Goal: Task Accomplishment & Management: Manage account settings

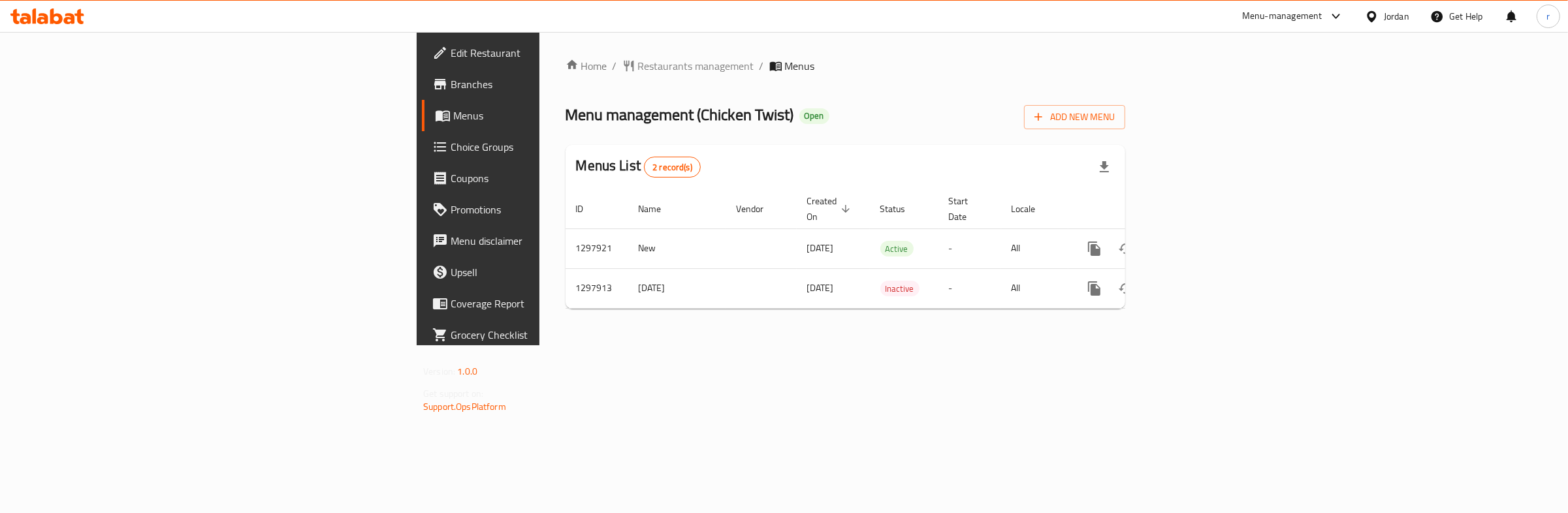
click at [451, 142] on span "Choice Groups" at bounding box center [559, 147] width 217 height 16
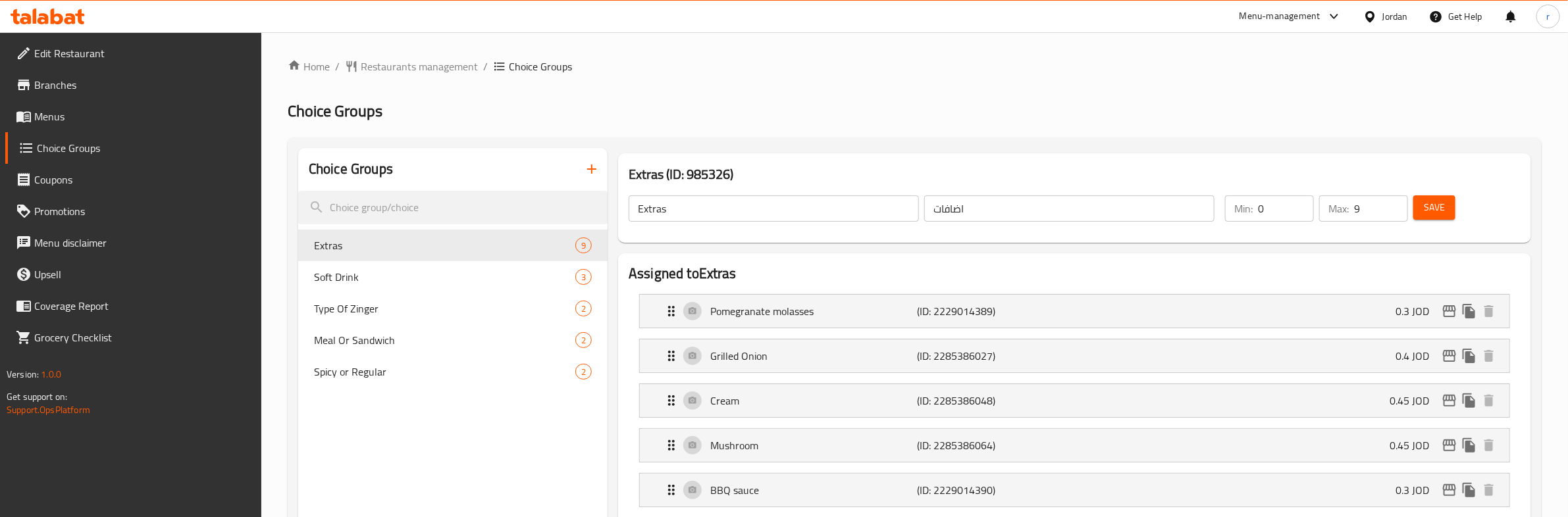
click at [382, 370] on span "Spicy or Regular" at bounding box center [444, 372] width 261 height 16
type input "Spicy or Regular"
type input "حار أو عادي"
type input "1"
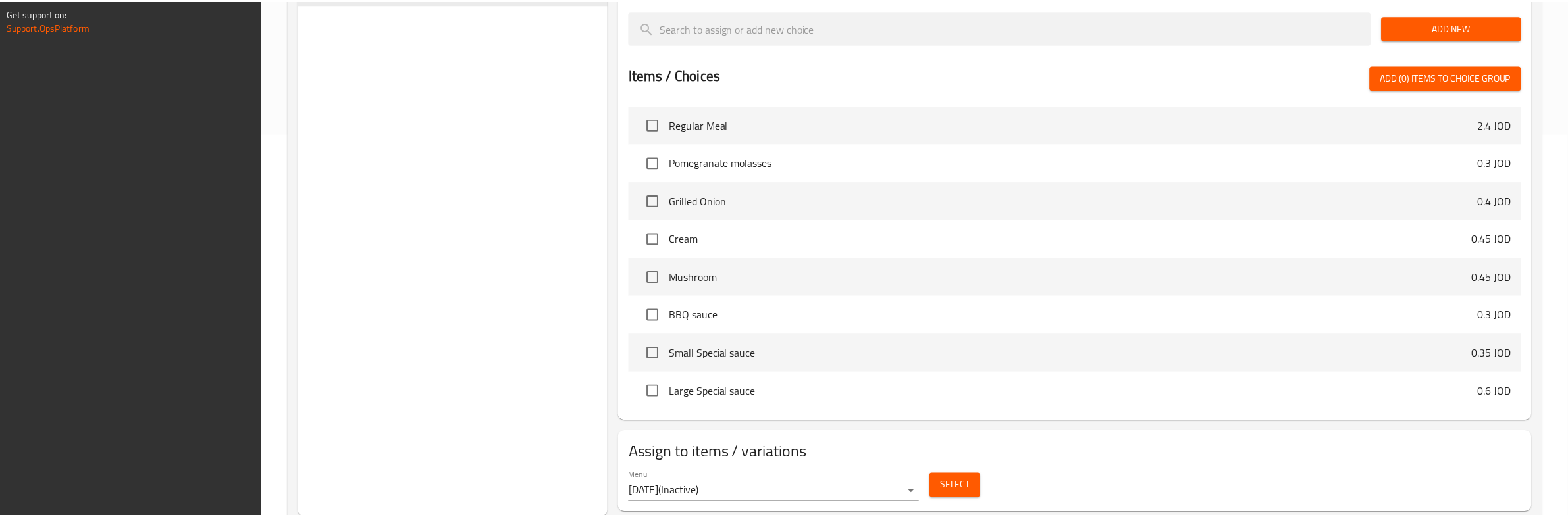
scroll to position [422, 0]
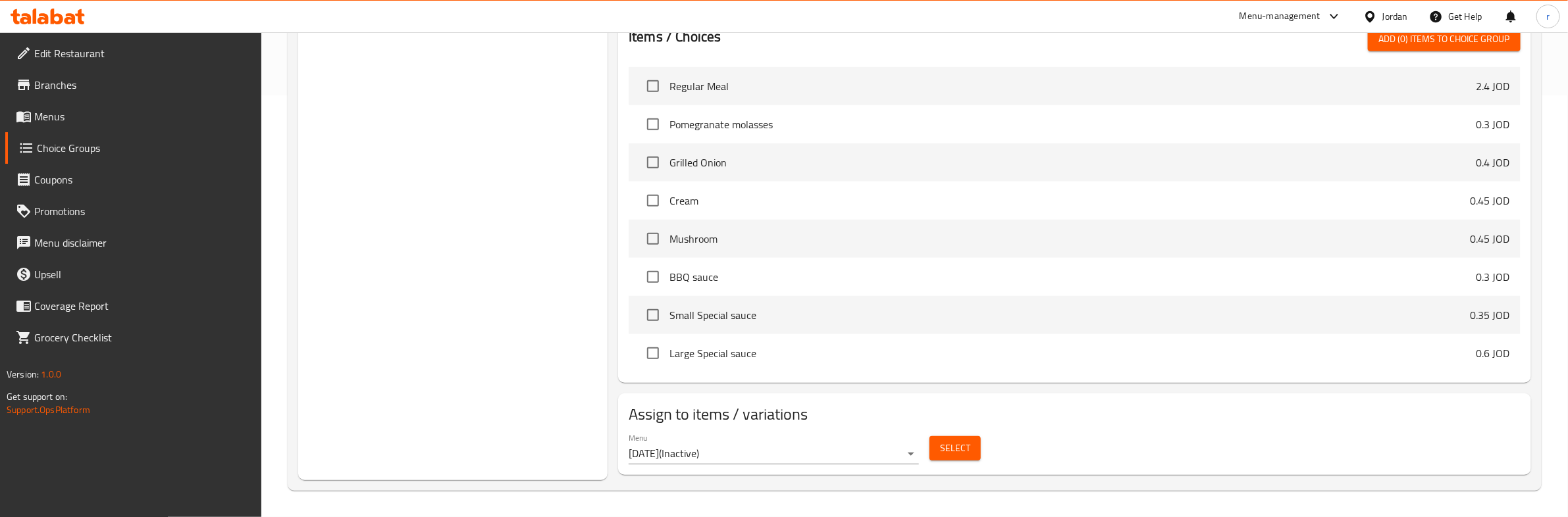
click at [389, 179] on div "Choice Groups Extras 9 Soft Drink 3 Type Of Zinger 2 Meal Or Sandwich 2 Spicy o…" at bounding box center [453, 103] width 309 height 754
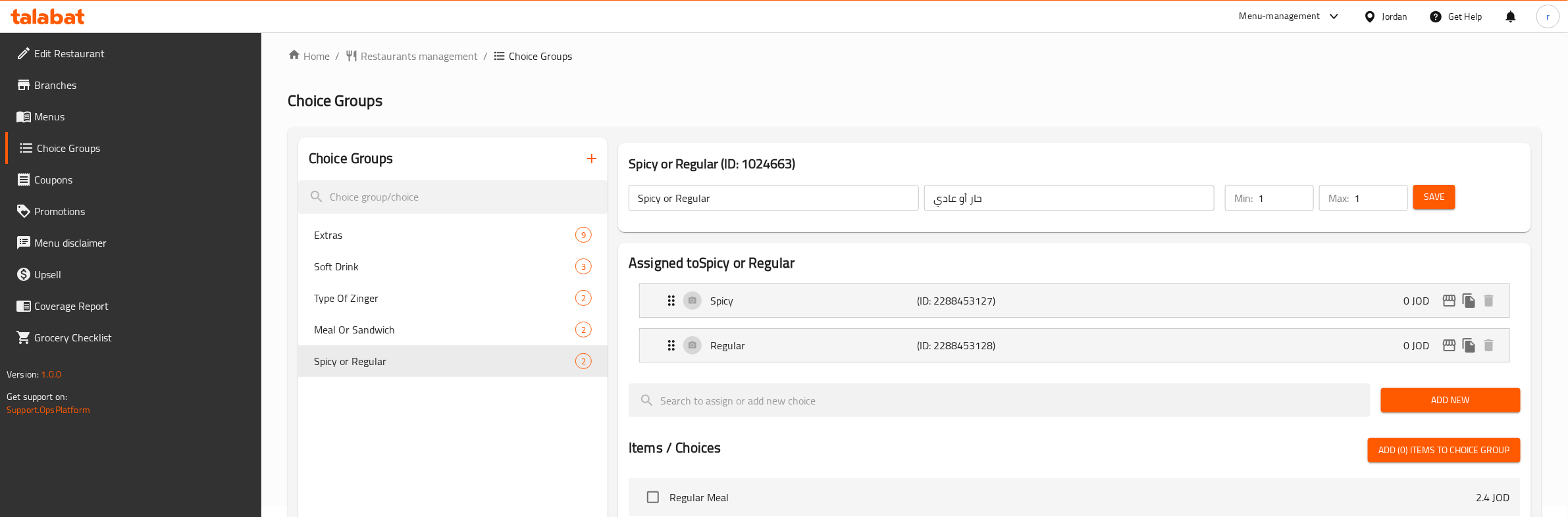
scroll to position [0, 0]
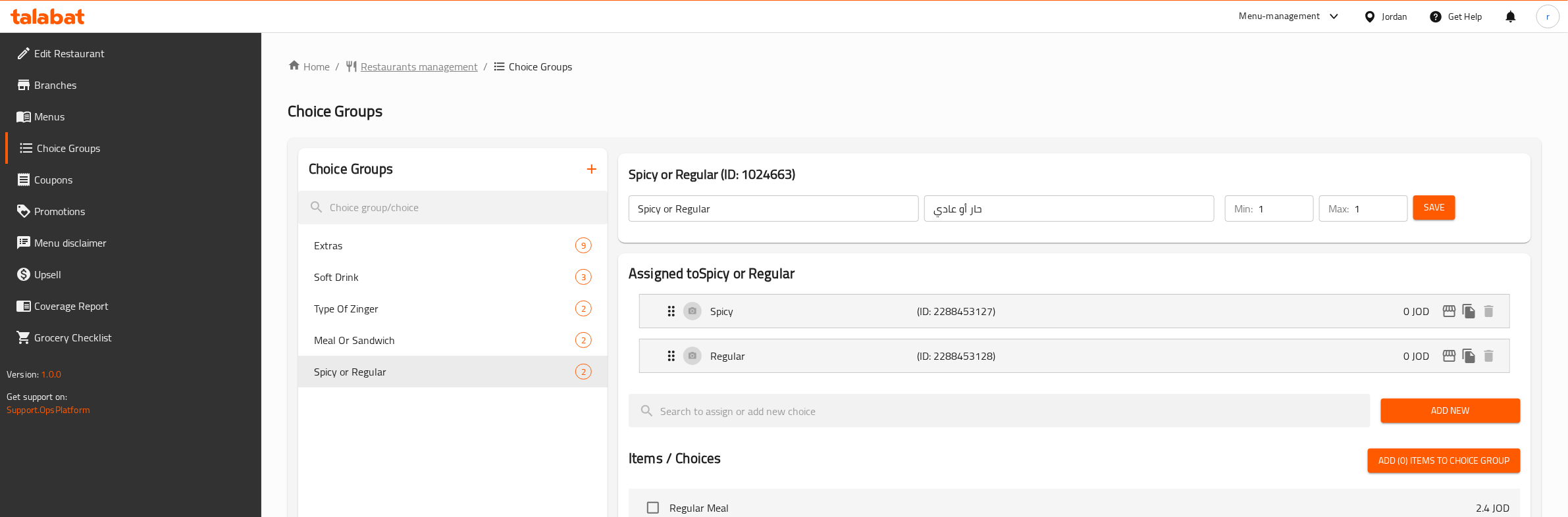
click at [400, 70] on span "Restaurants management" at bounding box center [419, 67] width 117 height 16
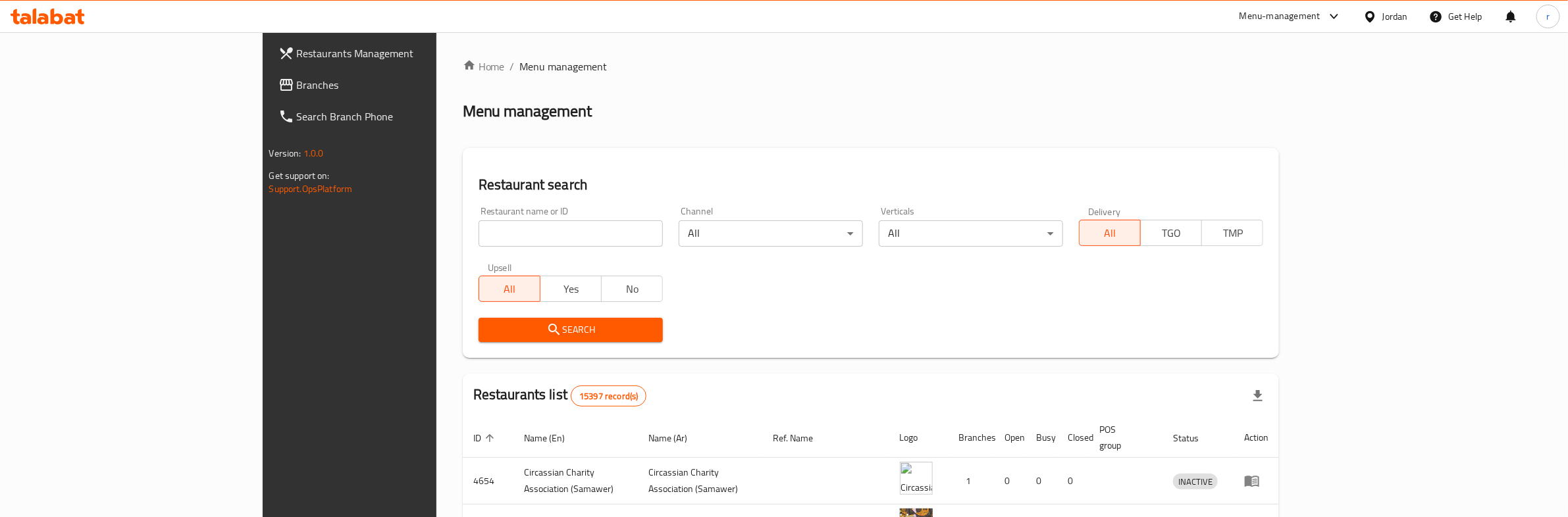
click at [297, 79] on span "Branches" at bounding box center [405, 85] width 217 height 16
